Goal: Find contact information: Find contact information

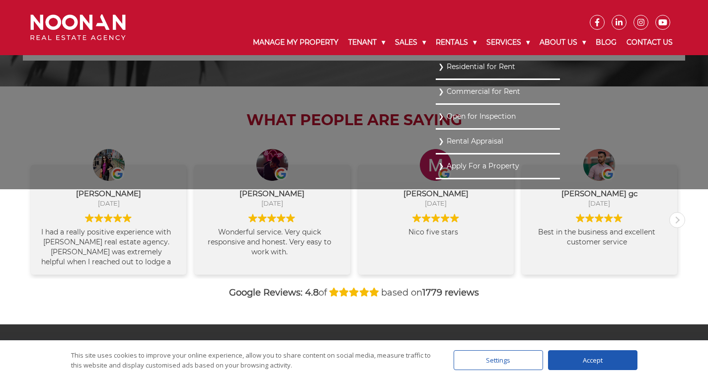
scroll to position [1085, 0]
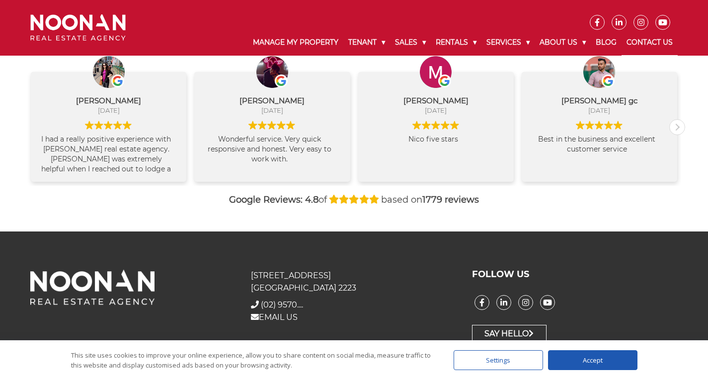
click at [632, 38] on link "Contact Us" at bounding box center [649, 43] width 56 height 26
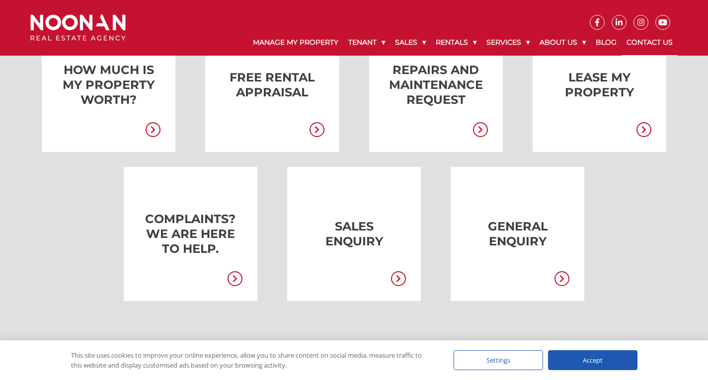
scroll to position [248, 0]
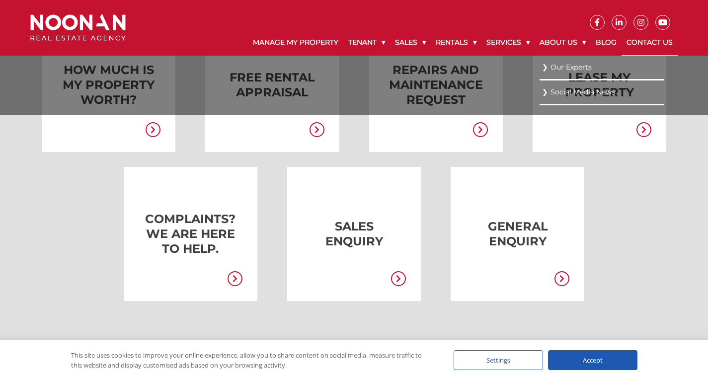
click at [565, 68] on link "Our Experts" at bounding box center [601, 67] width 119 height 13
